Goal: Transaction & Acquisition: Obtain resource

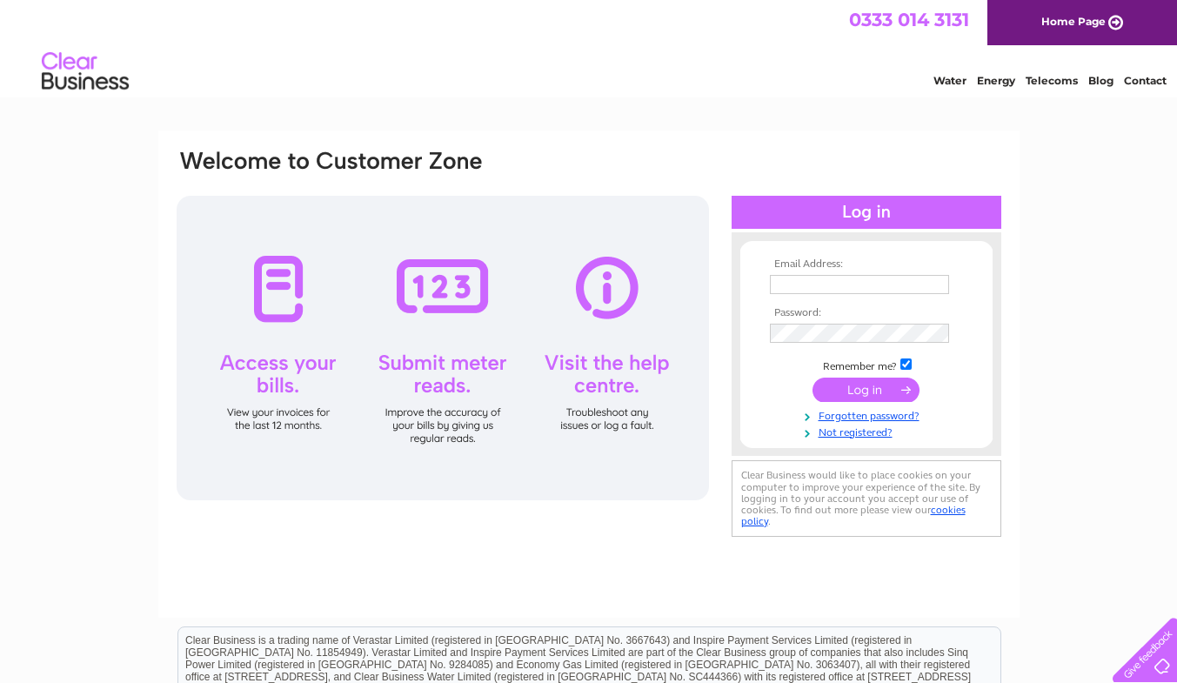
type input "gareth.collins@sjpp.co.uk"
click at [852, 385] on input "submit" at bounding box center [866, 390] width 107 height 24
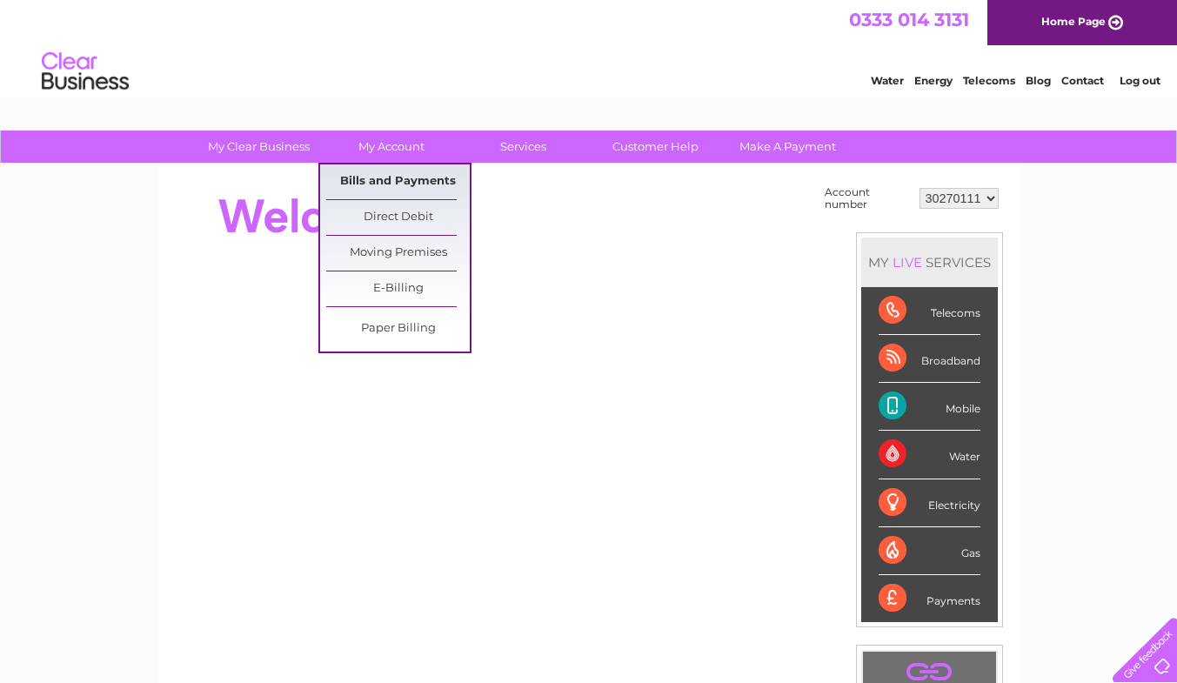
click at [371, 172] on link "Bills and Payments" at bounding box center [398, 181] width 144 height 35
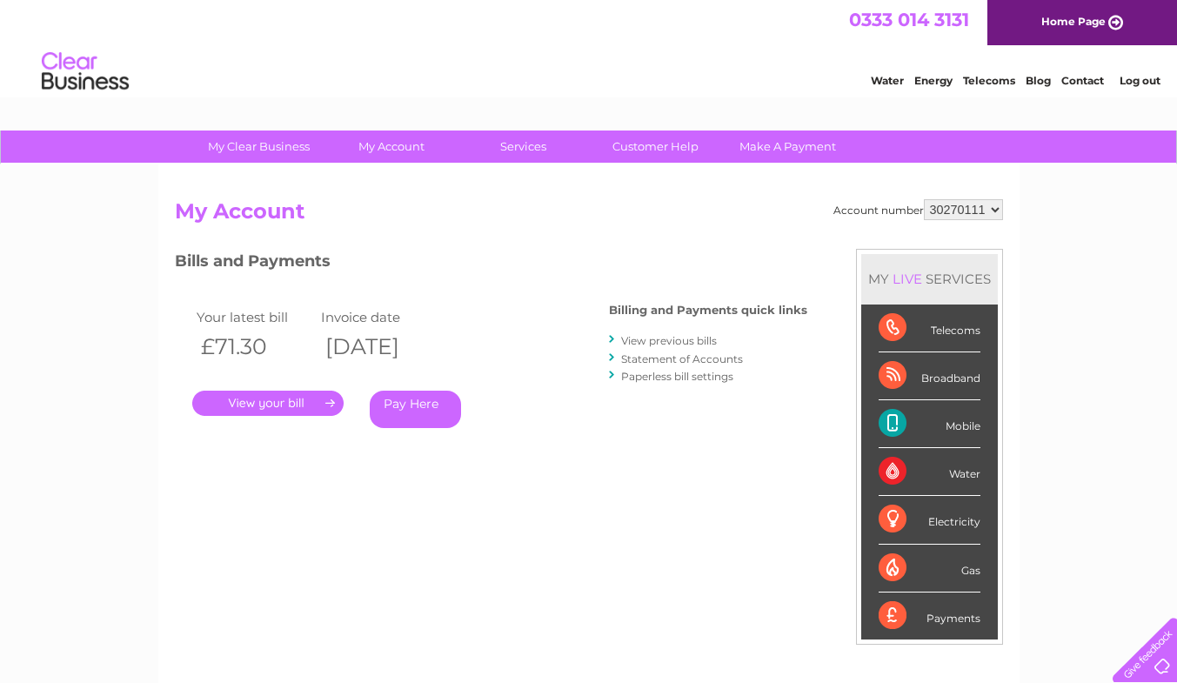
click at [261, 405] on link "." at bounding box center [267, 403] width 151 height 25
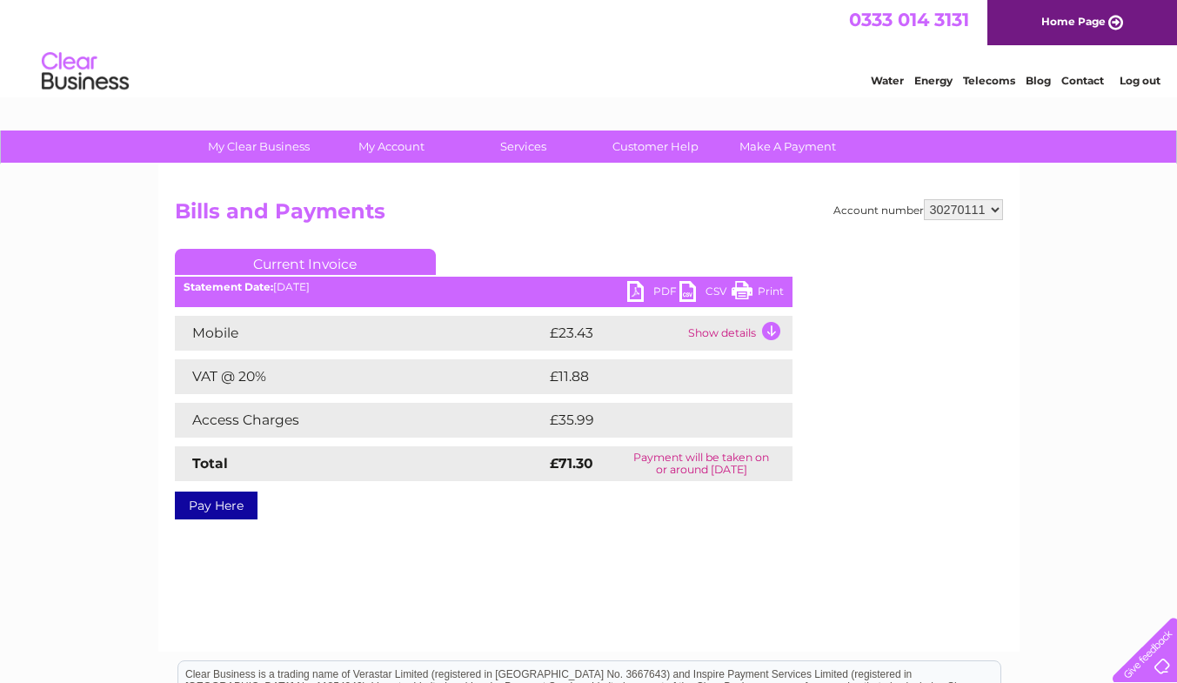
click at [278, 424] on td "Access Charges" at bounding box center [360, 420] width 371 height 35
click at [639, 294] on link "PDF" at bounding box center [653, 293] width 52 height 25
click at [667, 294] on link "PDF" at bounding box center [653, 293] width 52 height 25
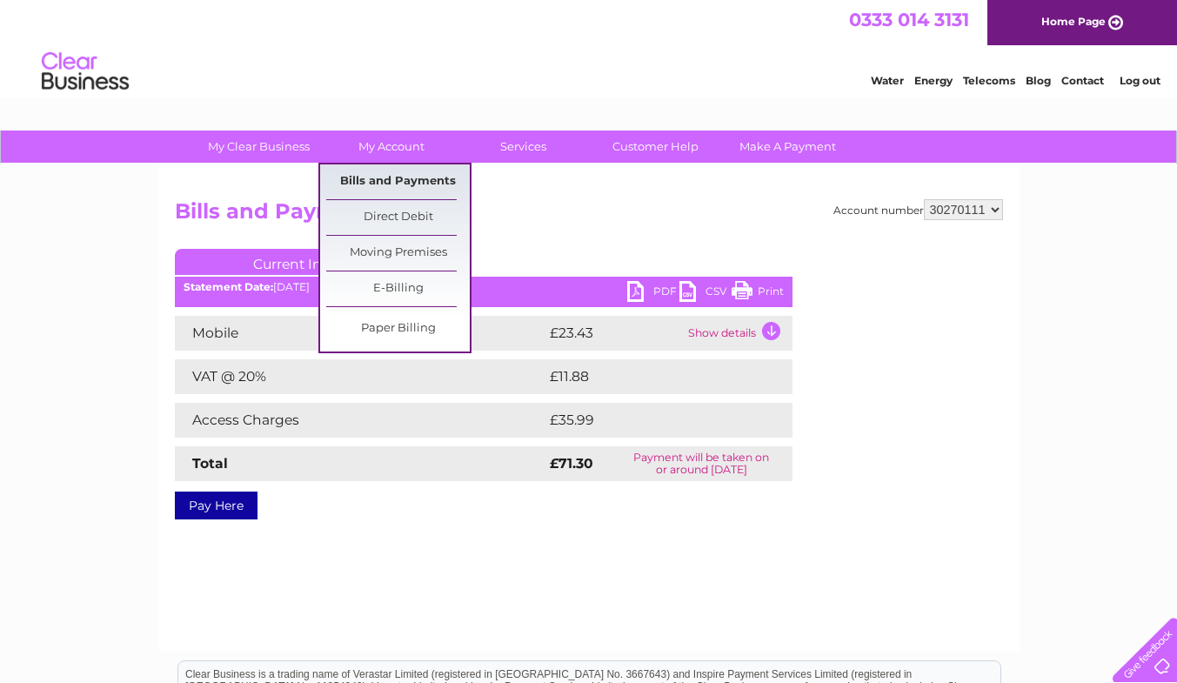
click at [386, 185] on link "Bills and Payments" at bounding box center [398, 181] width 144 height 35
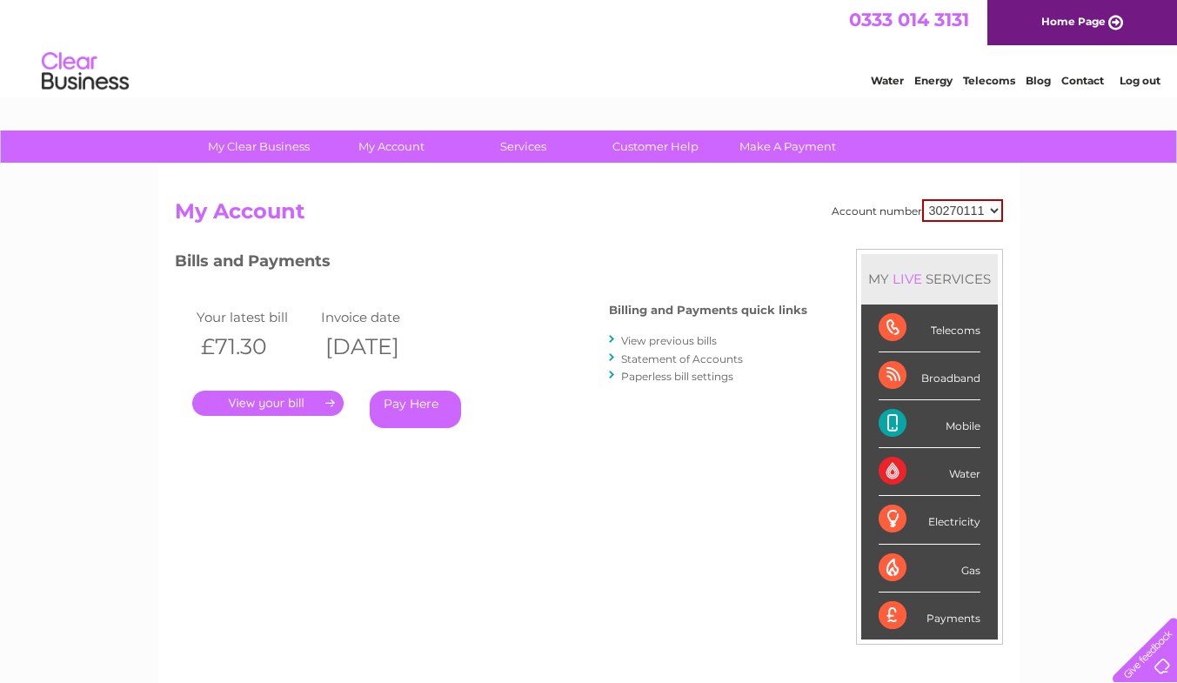
click at [640, 342] on link "View previous bills" at bounding box center [669, 340] width 96 height 13
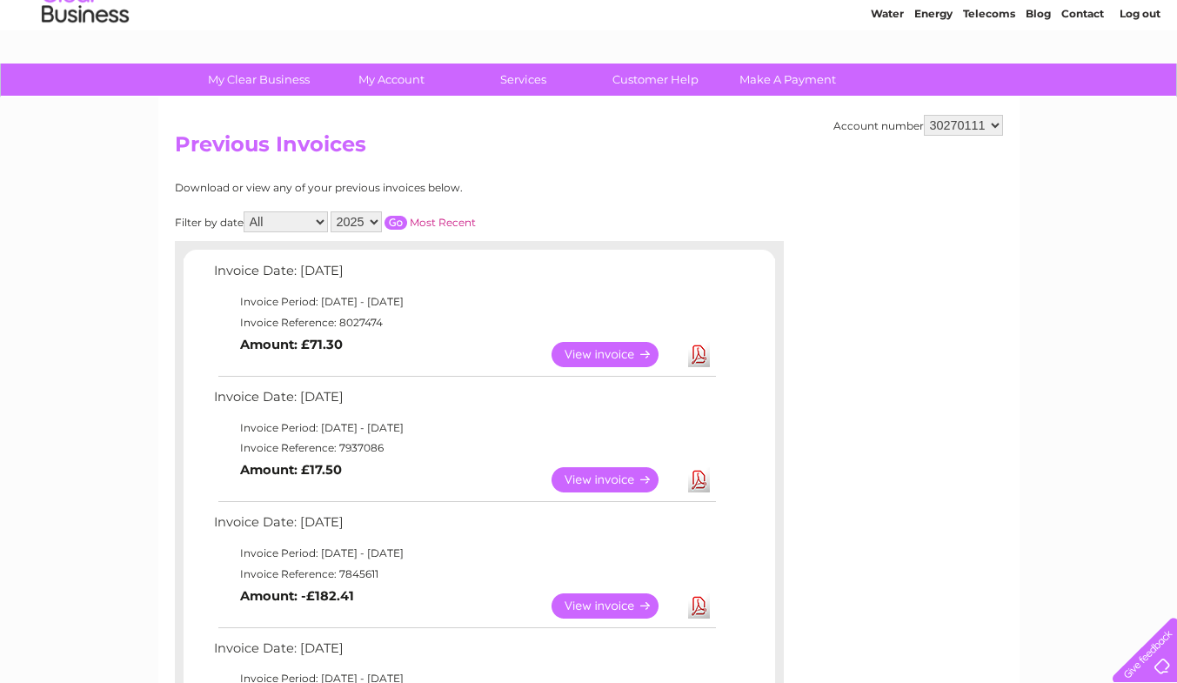
scroll to position [87, 0]
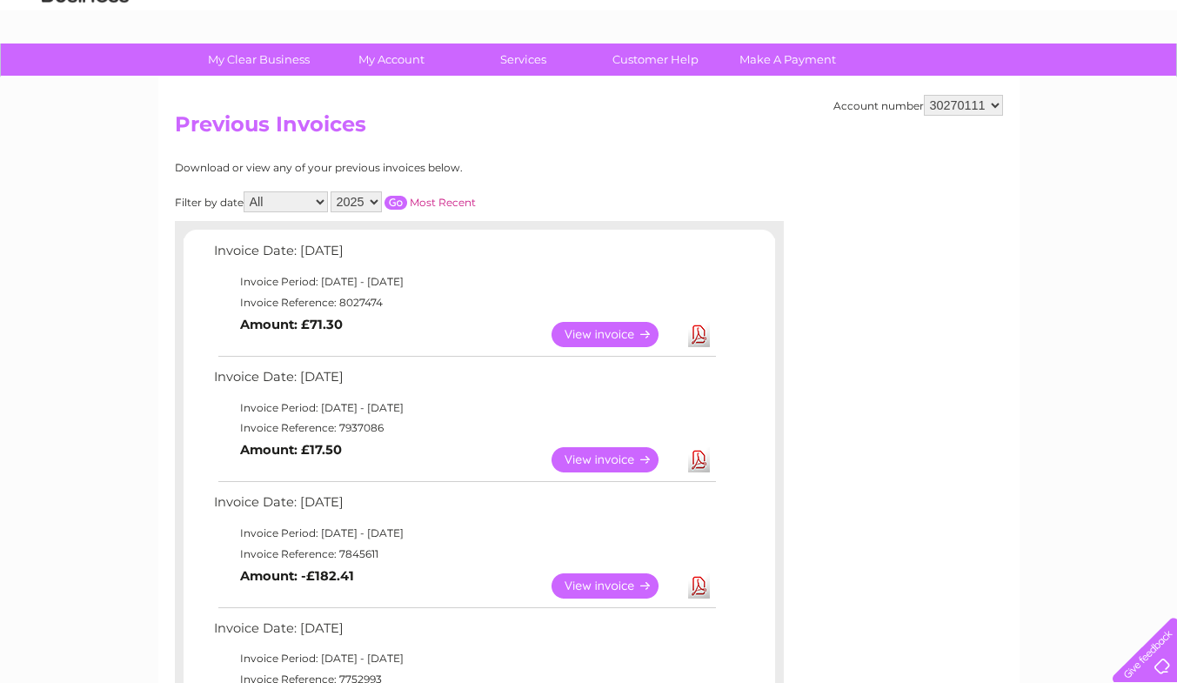
click at [609, 459] on link "View" at bounding box center [616, 459] width 128 height 25
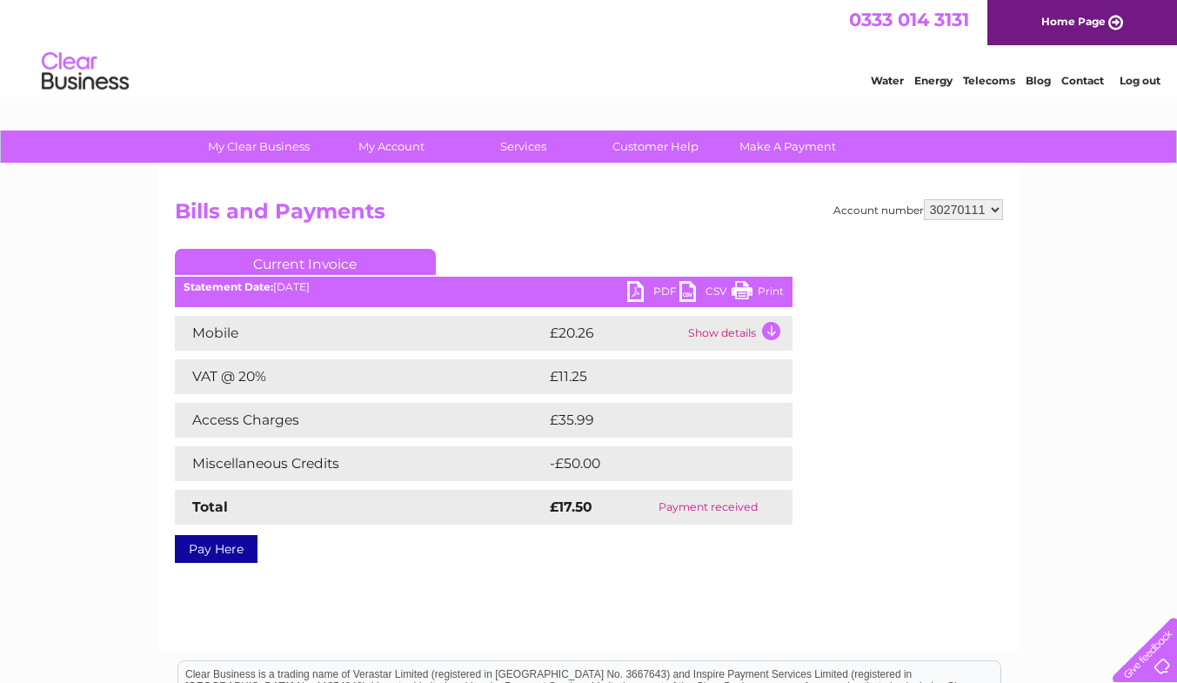
click at [643, 300] on link "PDF" at bounding box center [653, 293] width 52 height 25
